Goal: Information Seeking & Learning: Learn about a topic

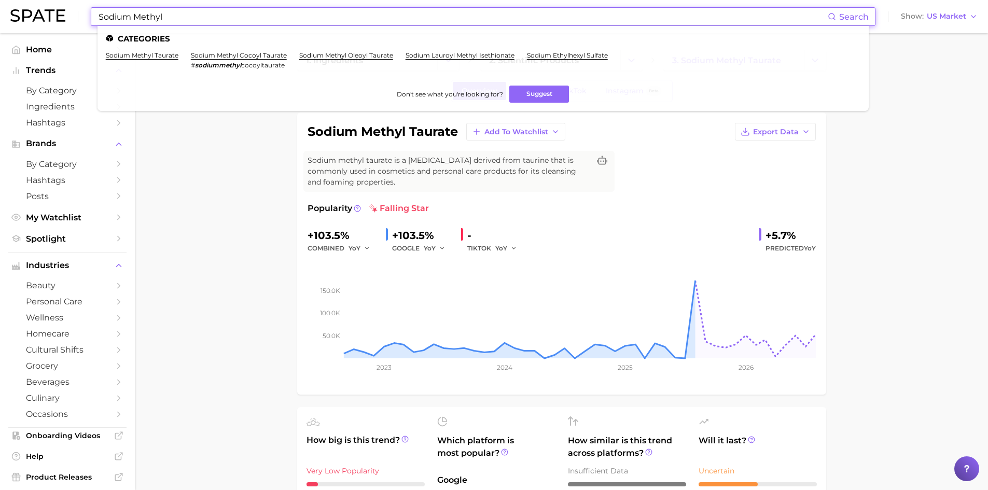
drag, startPoint x: 192, startPoint y: 24, endPoint x: 100, endPoint y: 17, distance: 92.6
click at [101, 17] on input "Sodium Methyl" at bounding box center [463, 17] width 731 height 18
type input "S"
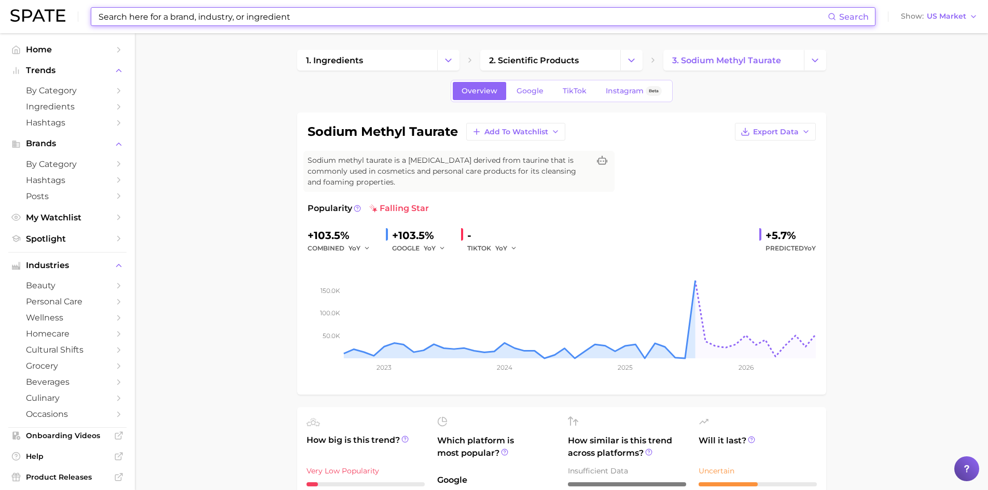
paste input "Lactobacillus"
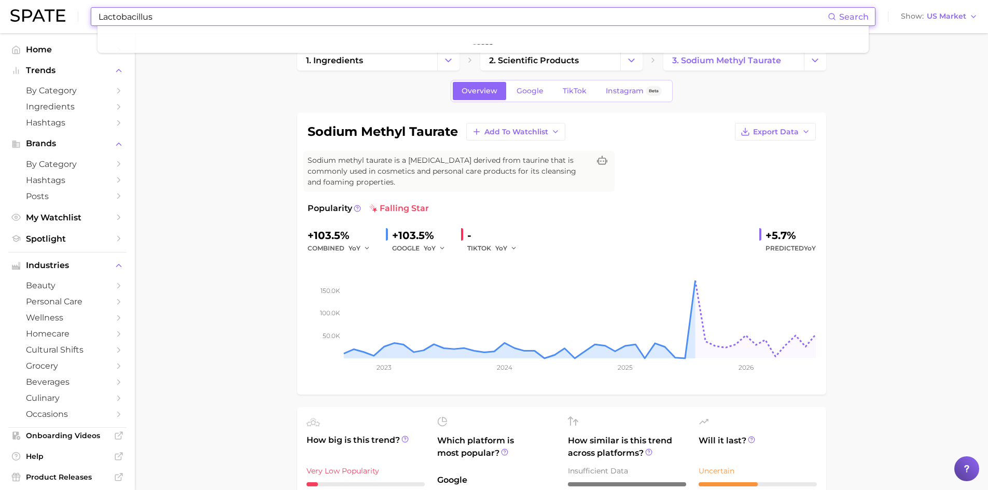
type input "Lactobacillus"
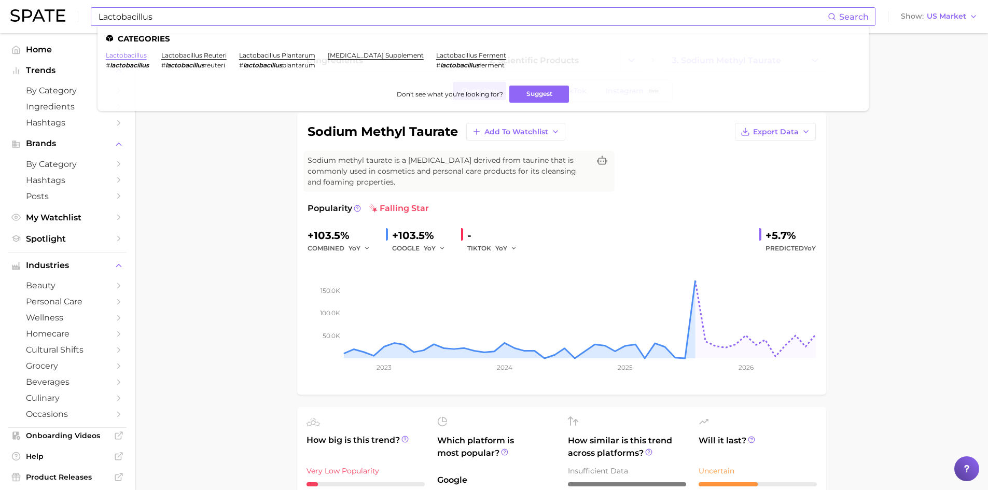
click at [114, 59] on link "lactobacillus" at bounding box center [126, 55] width 41 height 8
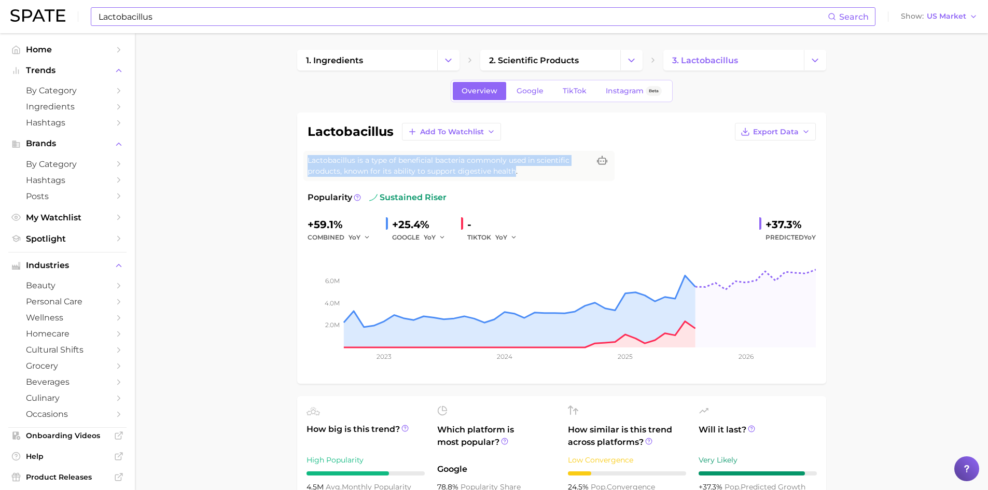
drag, startPoint x: 515, startPoint y: 172, endPoint x: 301, endPoint y: 155, distance: 213.9
click at [301, 155] on div "lactobacillus Add to Watchlist Export Data Lactobacillus is a type of beneficia…" at bounding box center [561, 248] width 529 height 271
copy span "Lactobacillus is a type of beneficial bacteria commonly used in scientific prod…"
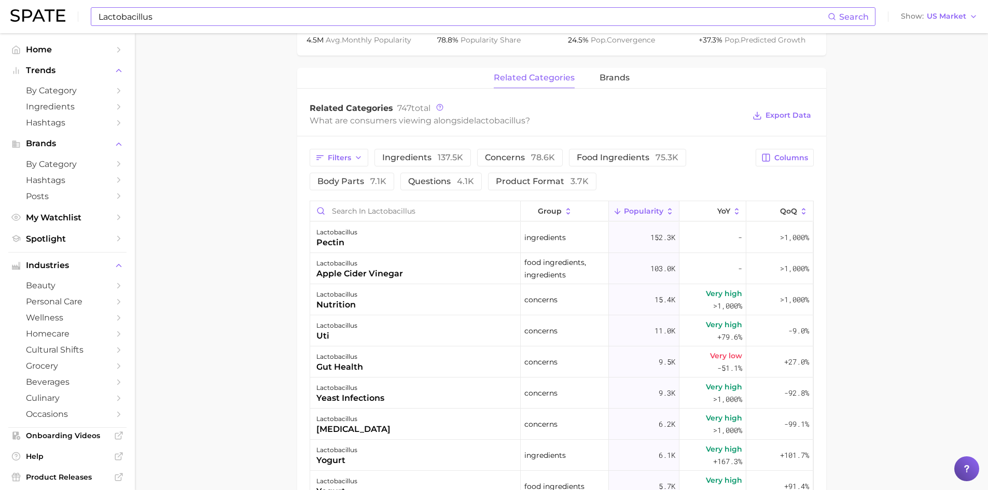
scroll to position [467, 0]
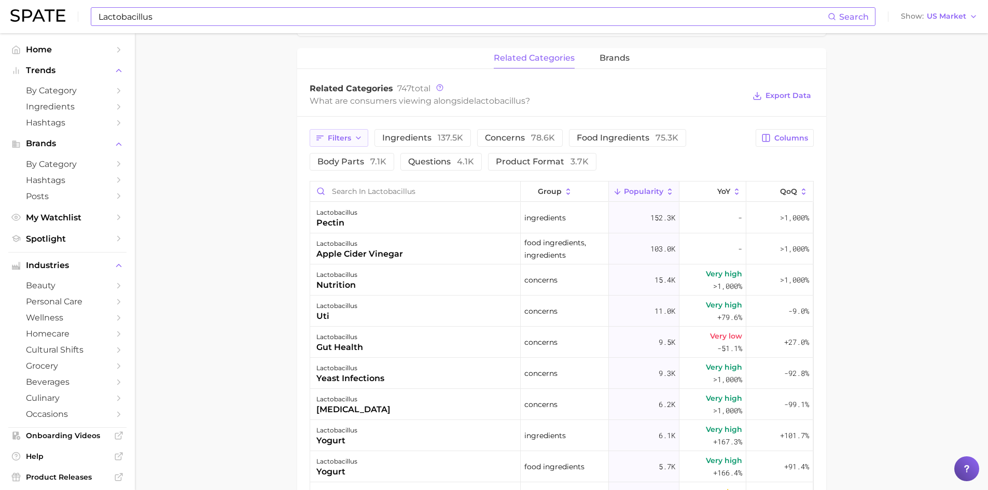
click at [362, 137] on button "Filters" at bounding box center [339, 138] width 59 height 18
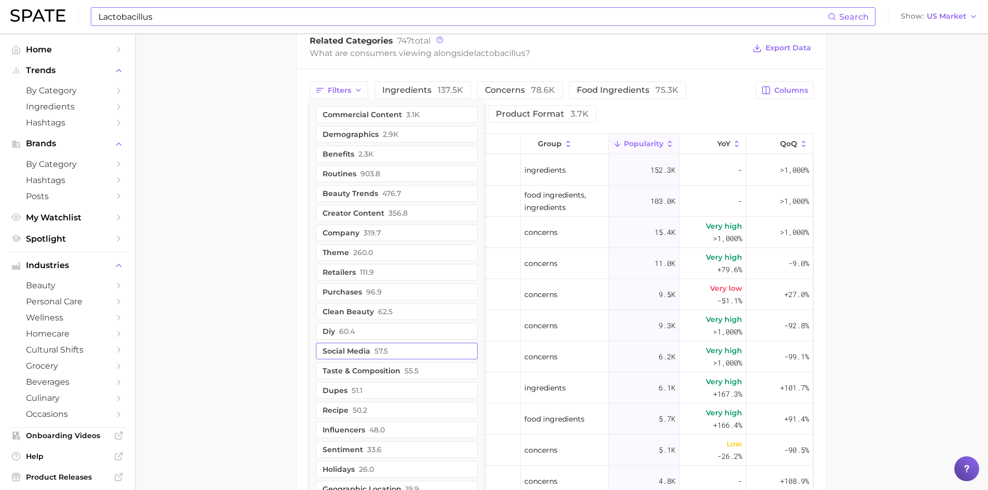
scroll to position [505, 0]
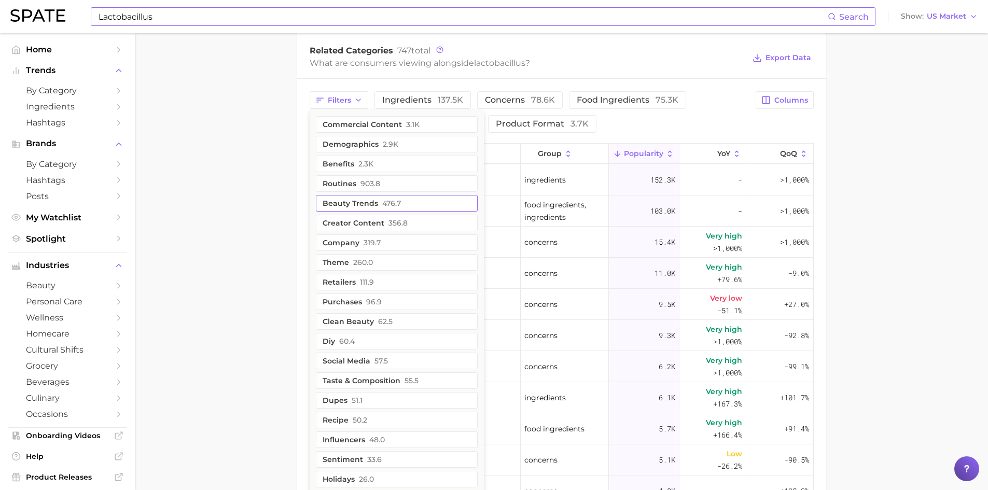
click at [358, 203] on button "beauty trends 476.7" at bounding box center [397, 203] width 162 height 17
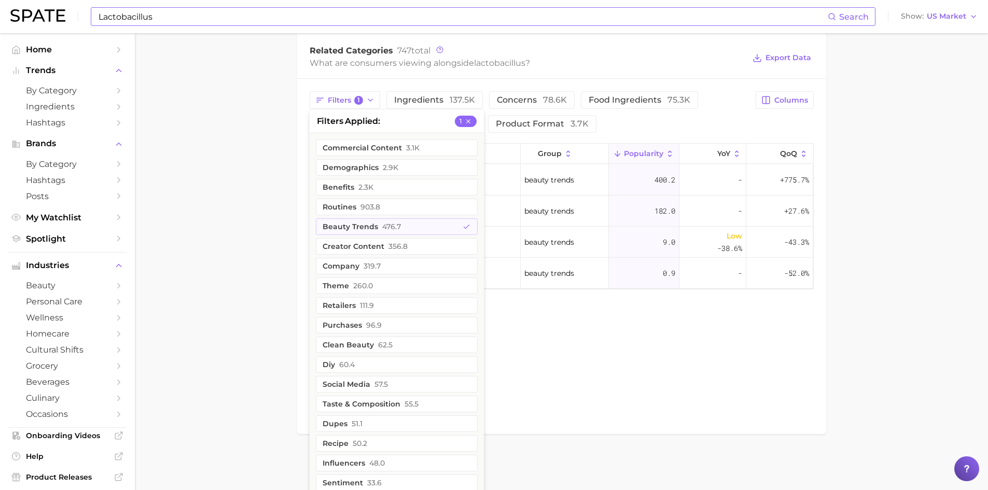
click at [268, 204] on main "1. ingredients 2. scientific products 3. lactobacillus Overview Google TikTok I…" at bounding box center [562, 7] width 854 height 958
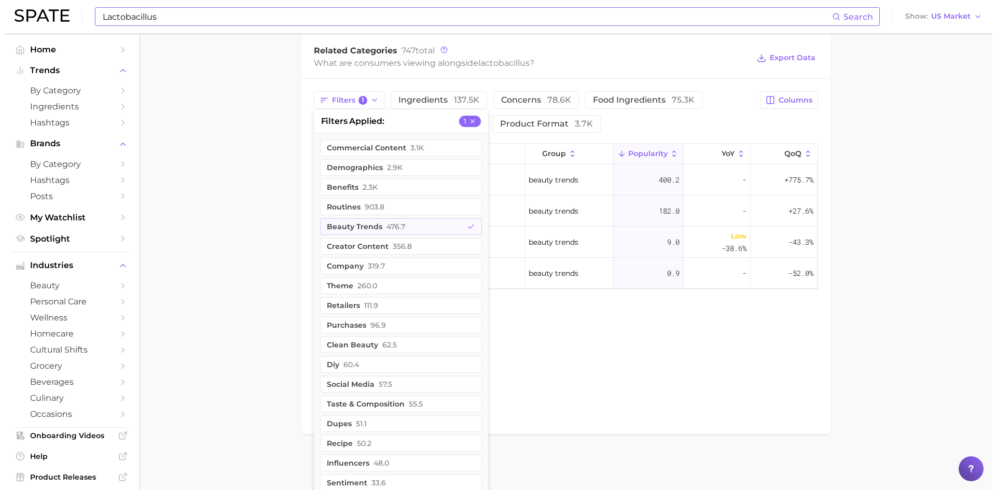
scroll to position [501, 0]
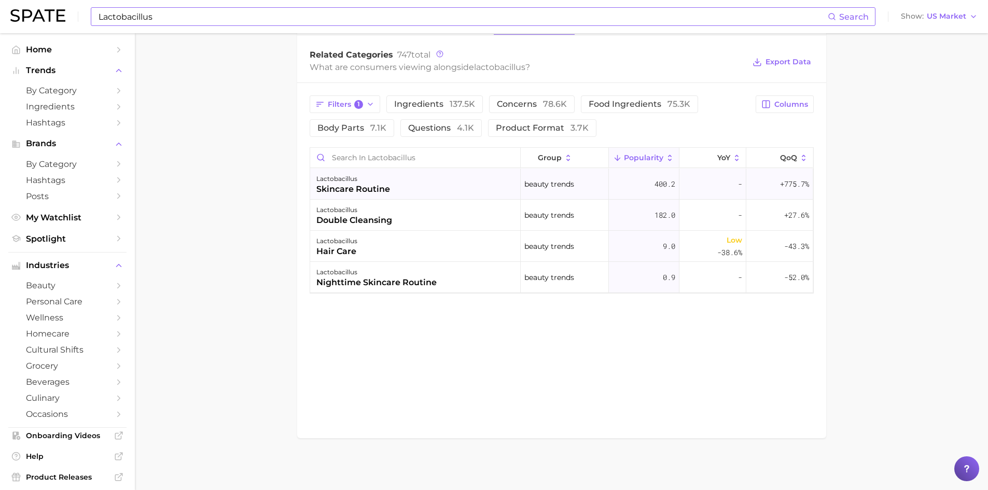
click at [361, 193] on div "skincare routine" at bounding box center [354, 189] width 74 height 12
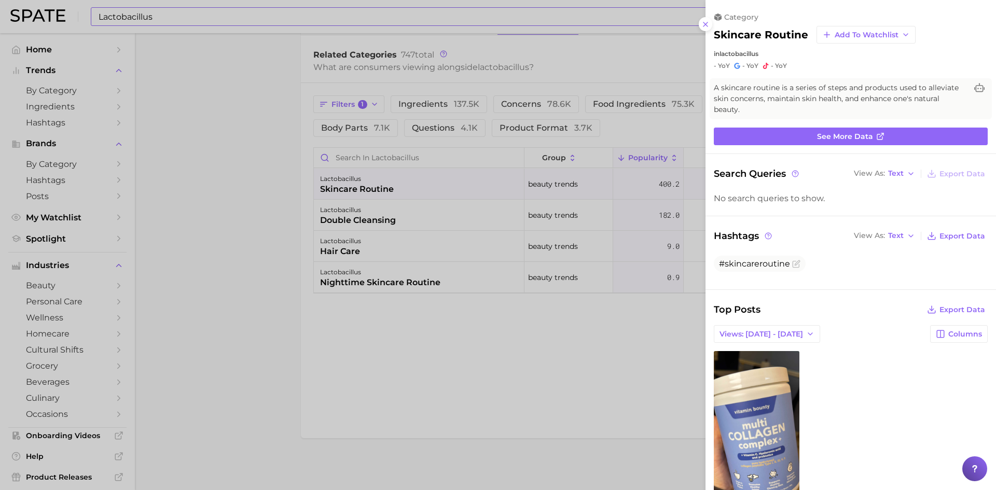
scroll to position [0, 0]
click at [363, 219] on div at bounding box center [498, 245] width 996 height 490
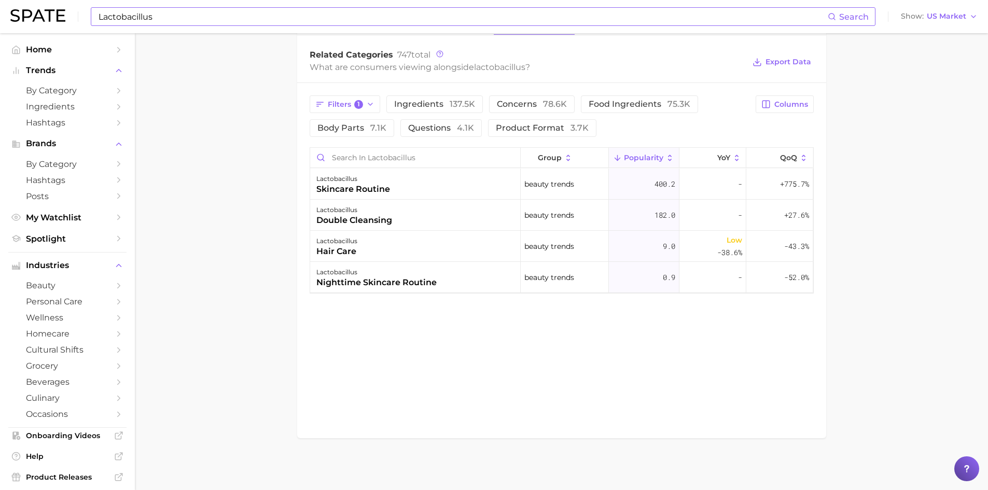
click at [363, 219] on div "double cleansing" at bounding box center [355, 220] width 76 height 12
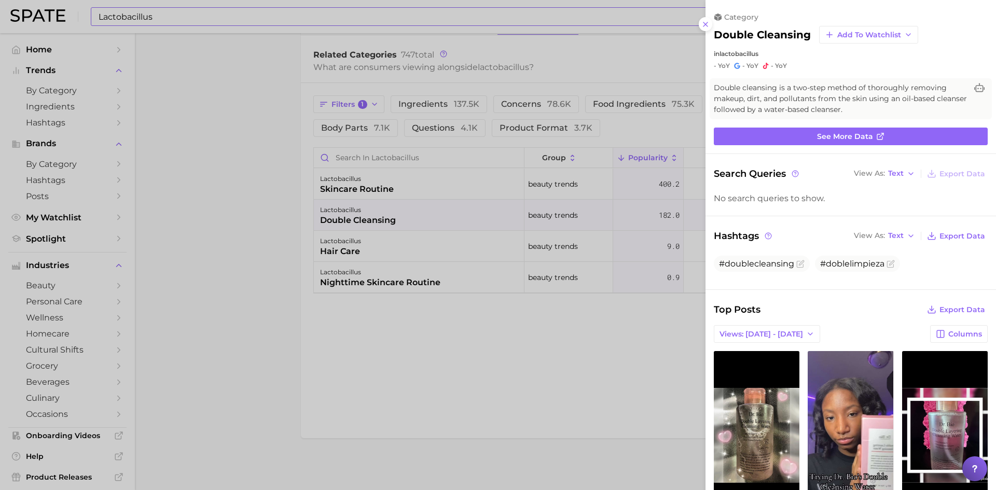
click at [338, 251] on div at bounding box center [498, 245] width 996 height 490
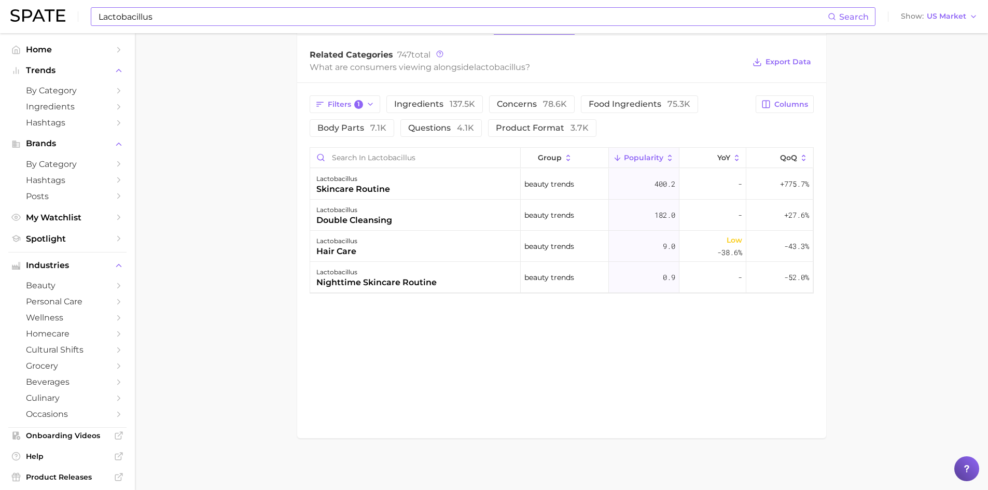
click at [338, 251] on div "hair care" at bounding box center [337, 251] width 41 height 12
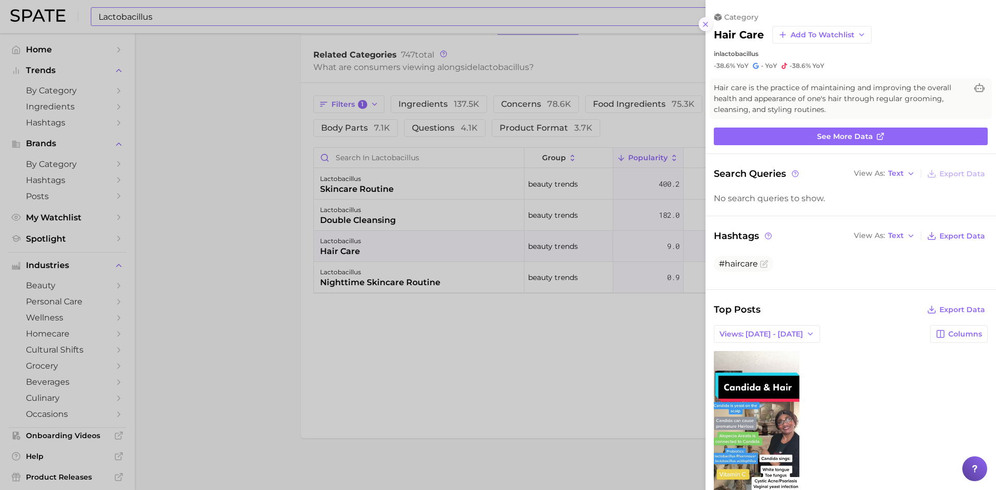
click at [709, 28] on icon at bounding box center [706, 24] width 8 height 8
